Goal: Task Accomplishment & Management: Manage account settings

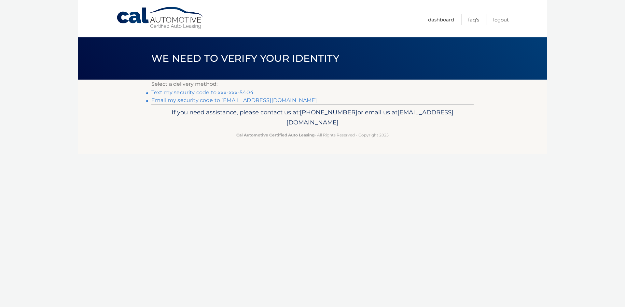
click at [243, 91] on link "Text my security code to xxx-xxx-5404" at bounding box center [202, 92] width 102 height 6
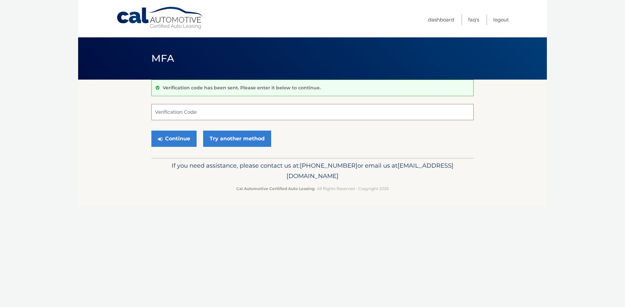
click at [229, 111] on input "Verification Code" at bounding box center [312, 112] width 322 height 16
type input "074394"
click at [178, 142] on button "Continue" at bounding box center [173, 139] width 45 height 16
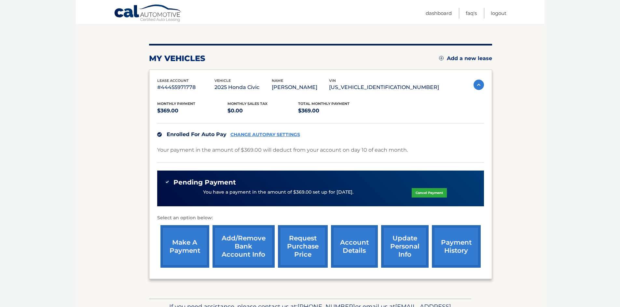
scroll to position [106, 0]
